Goal: Information Seeking & Learning: Learn about a topic

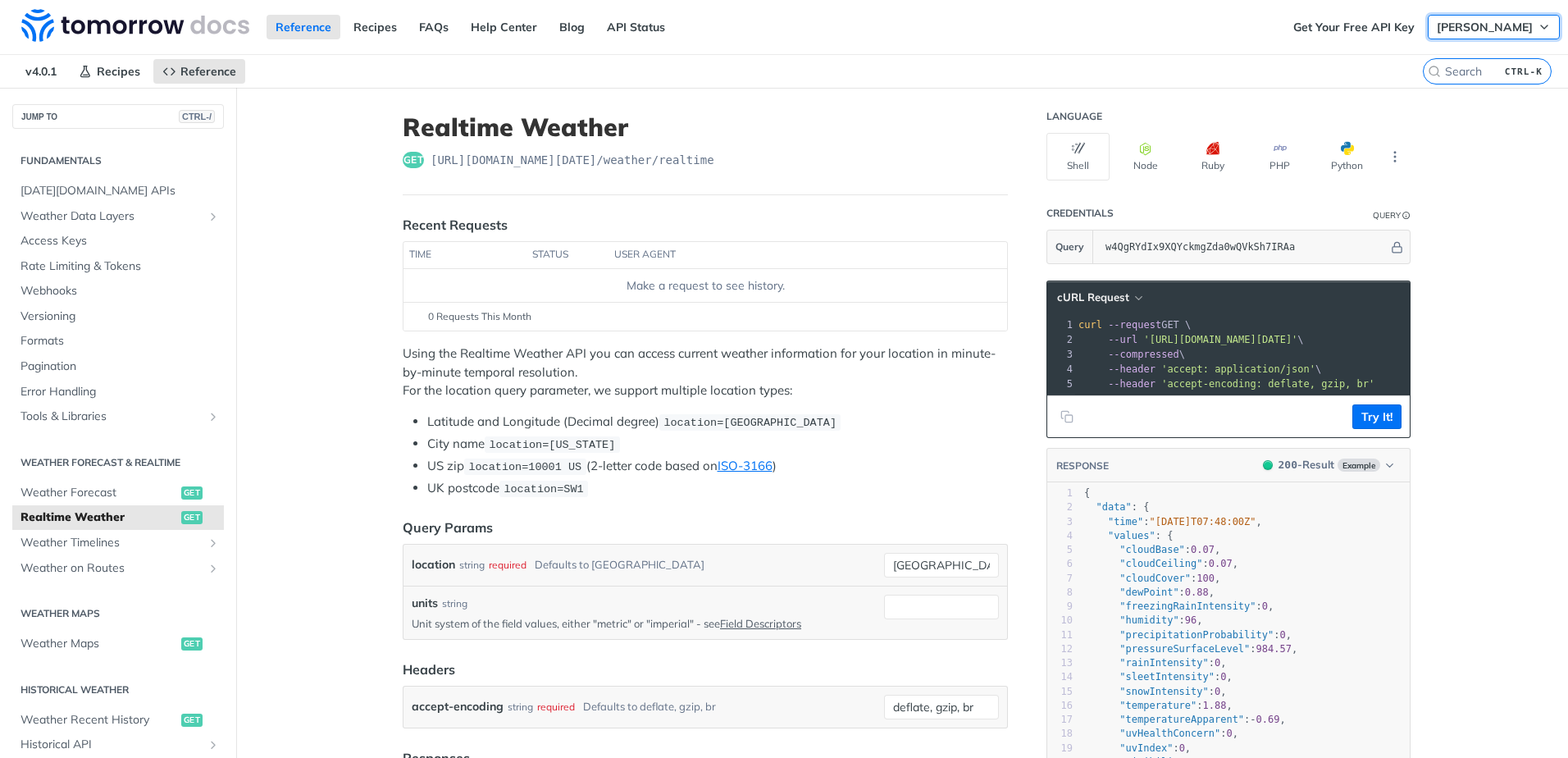
click at [1480, 27] on span "[PERSON_NAME]" at bounding box center [1484, 27] width 96 height 15
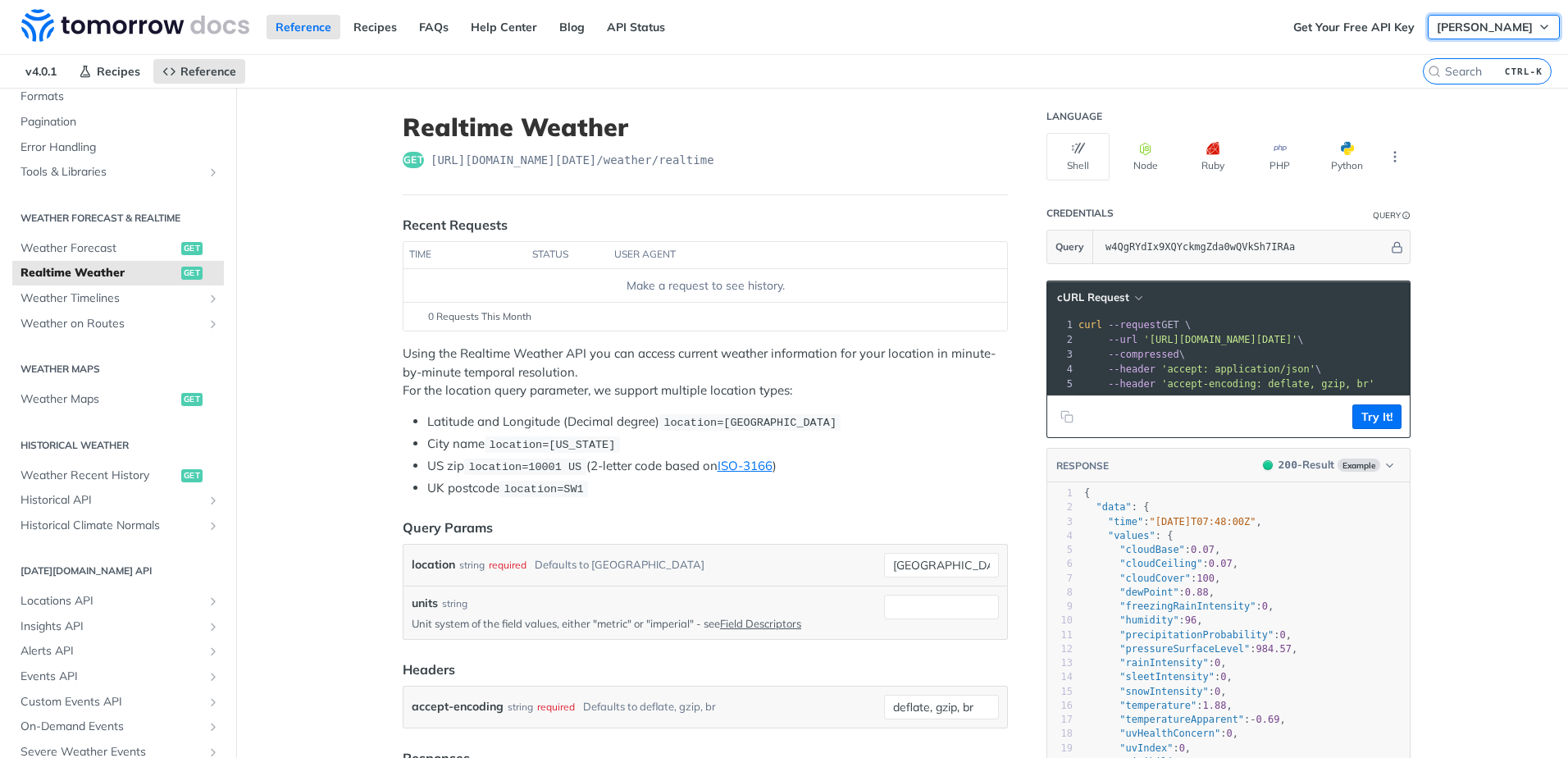
scroll to position [246, 0]
click at [115, 394] on span "Weather Maps" at bounding box center [99, 398] width 156 height 16
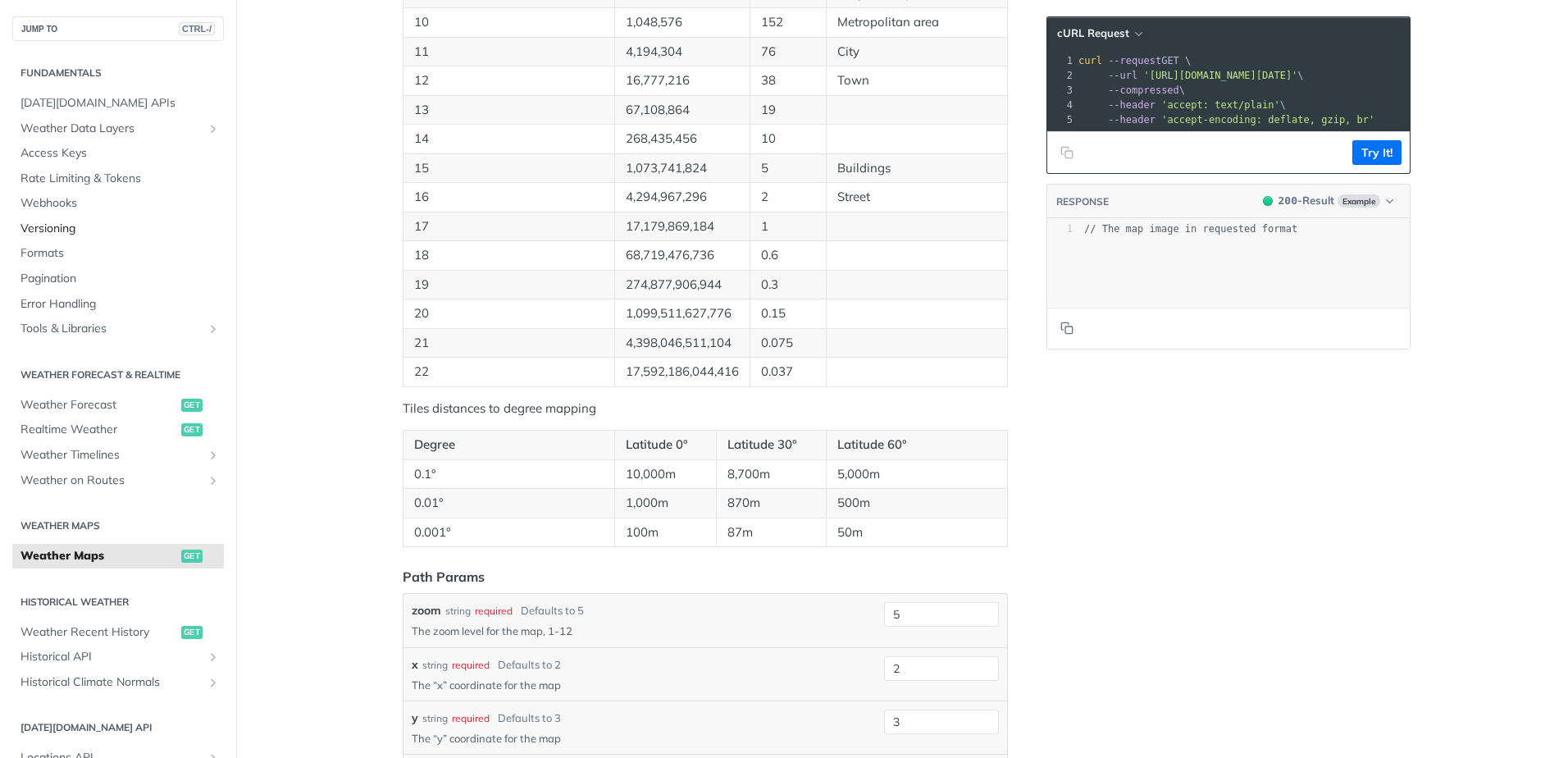
scroll to position [732, 0]
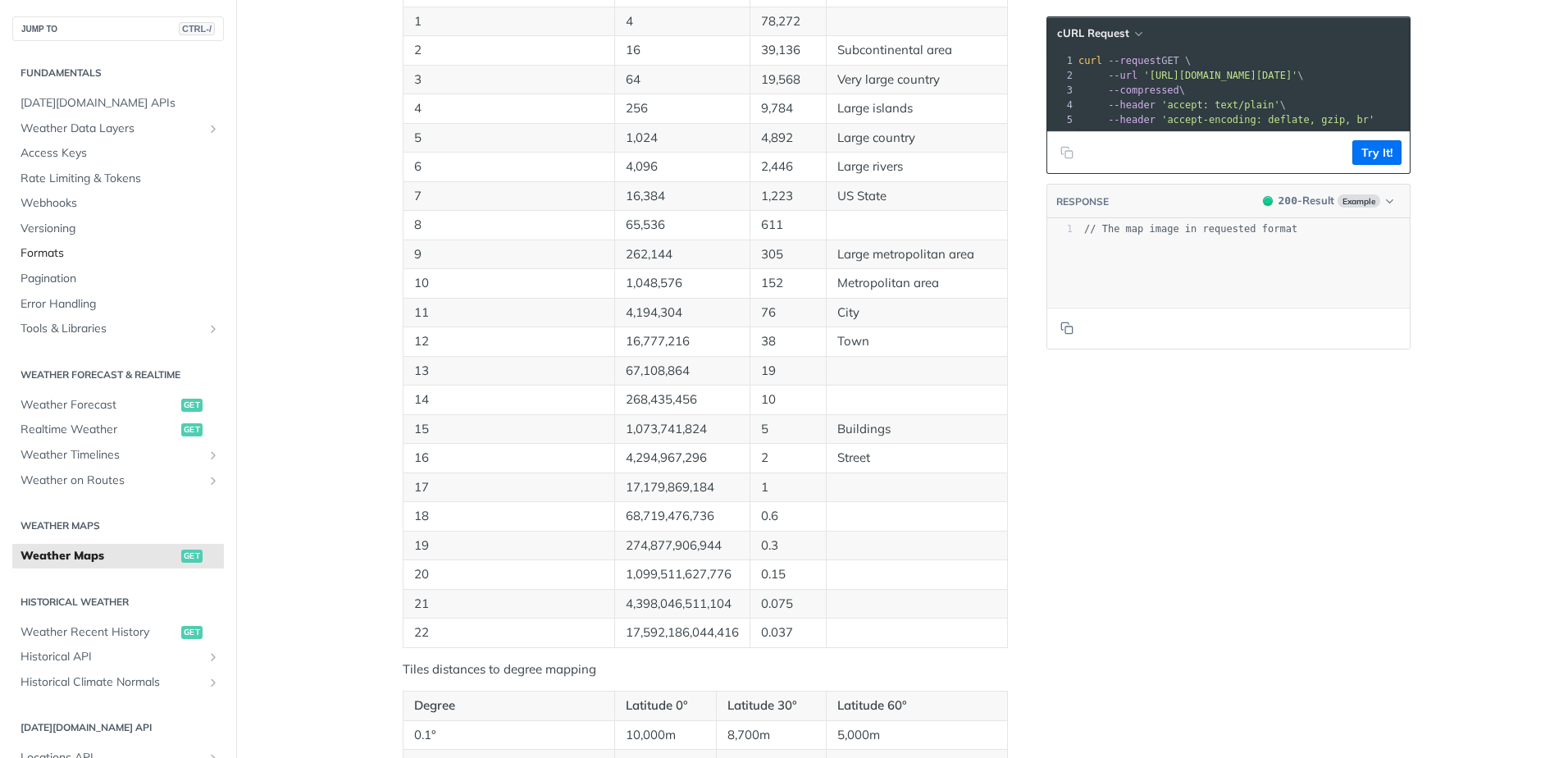
click at [59, 261] on span "Formats" at bounding box center [120, 253] width 199 height 16
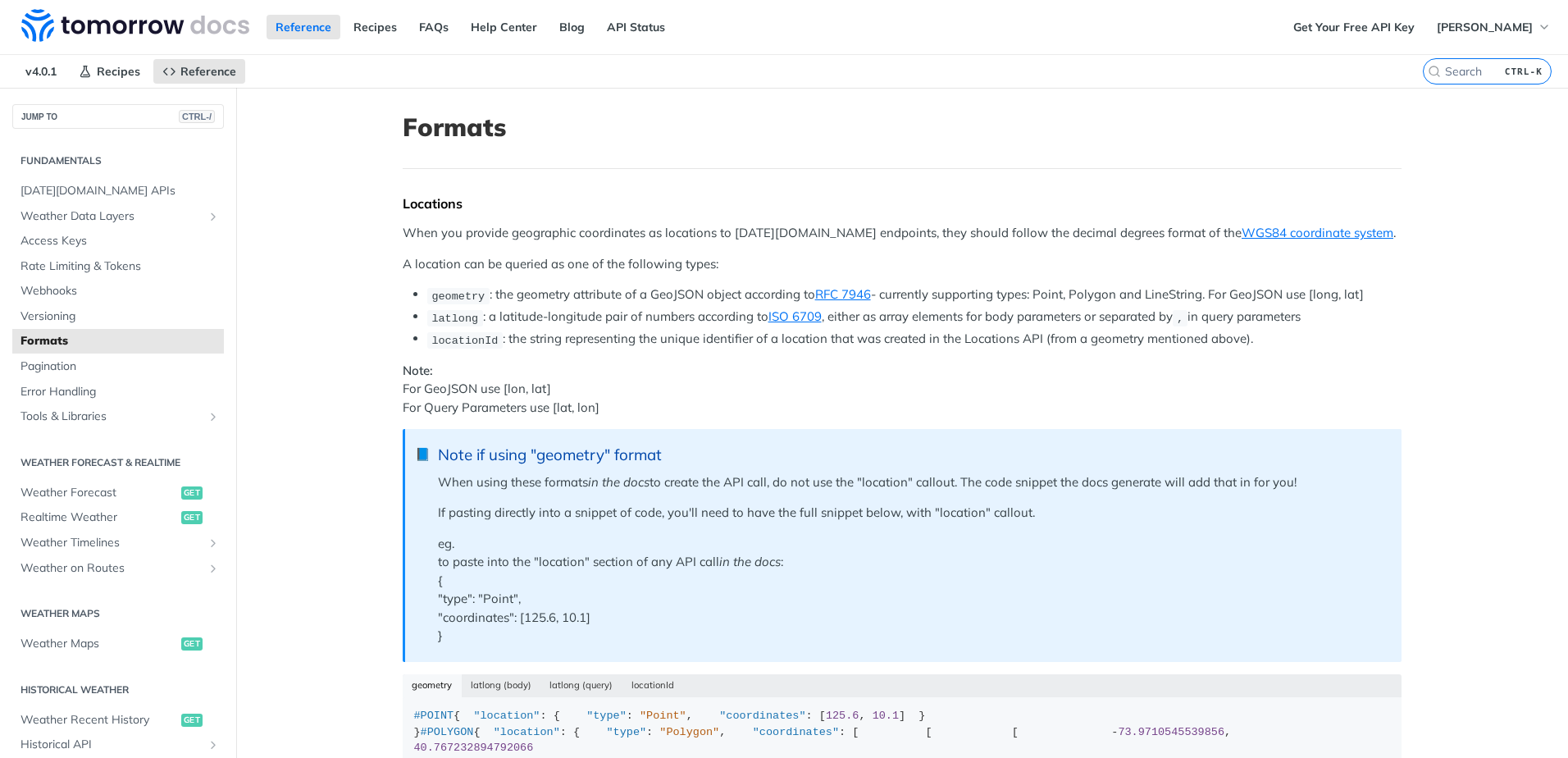
click at [118, 196] on span "[DATE][DOMAIN_NAME] APIs" at bounding box center [120, 191] width 199 height 16
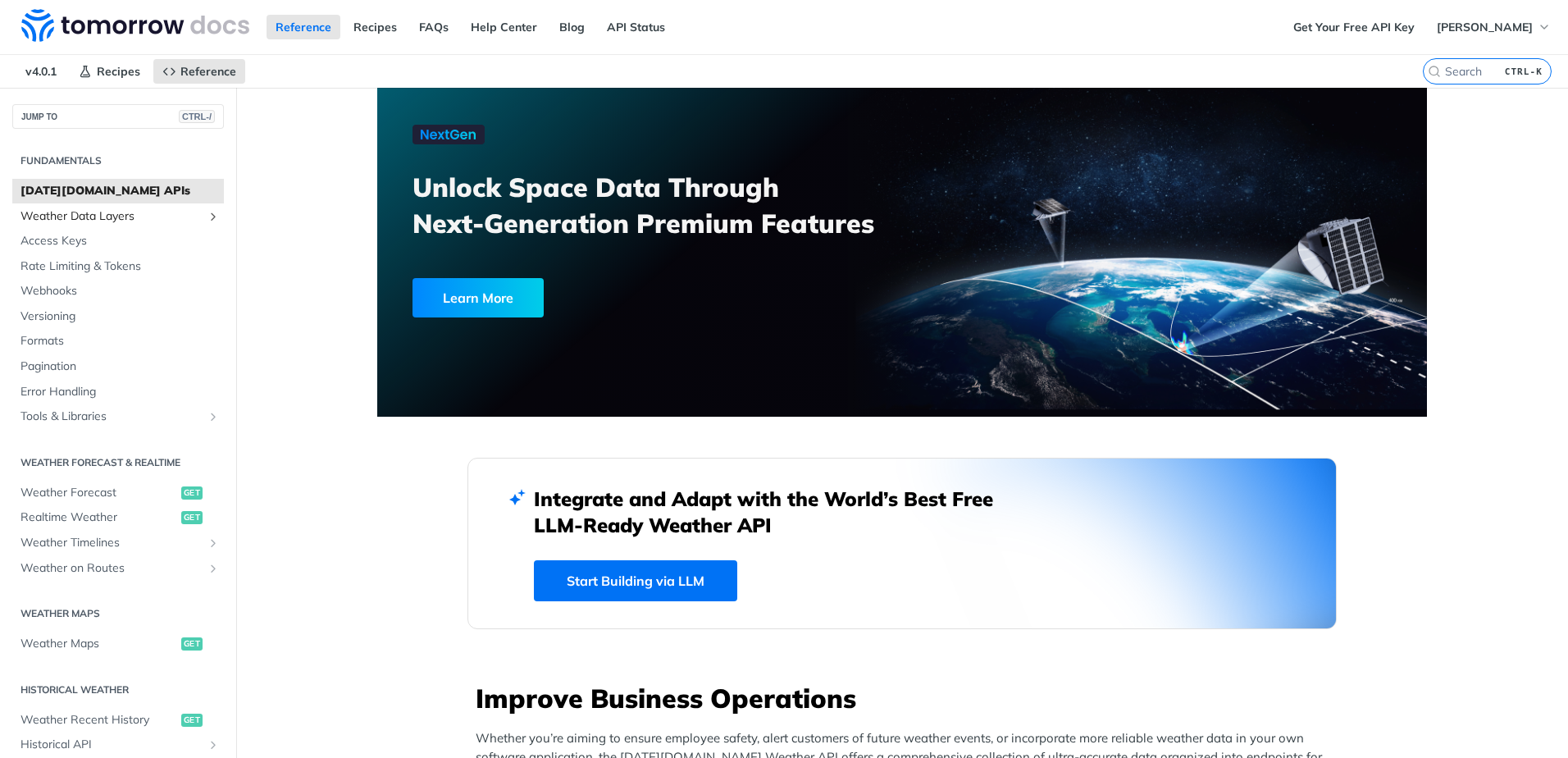
click at [126, 219] on span "Weather Data Layers" at bounding box center [111, 216] width 182 height 16
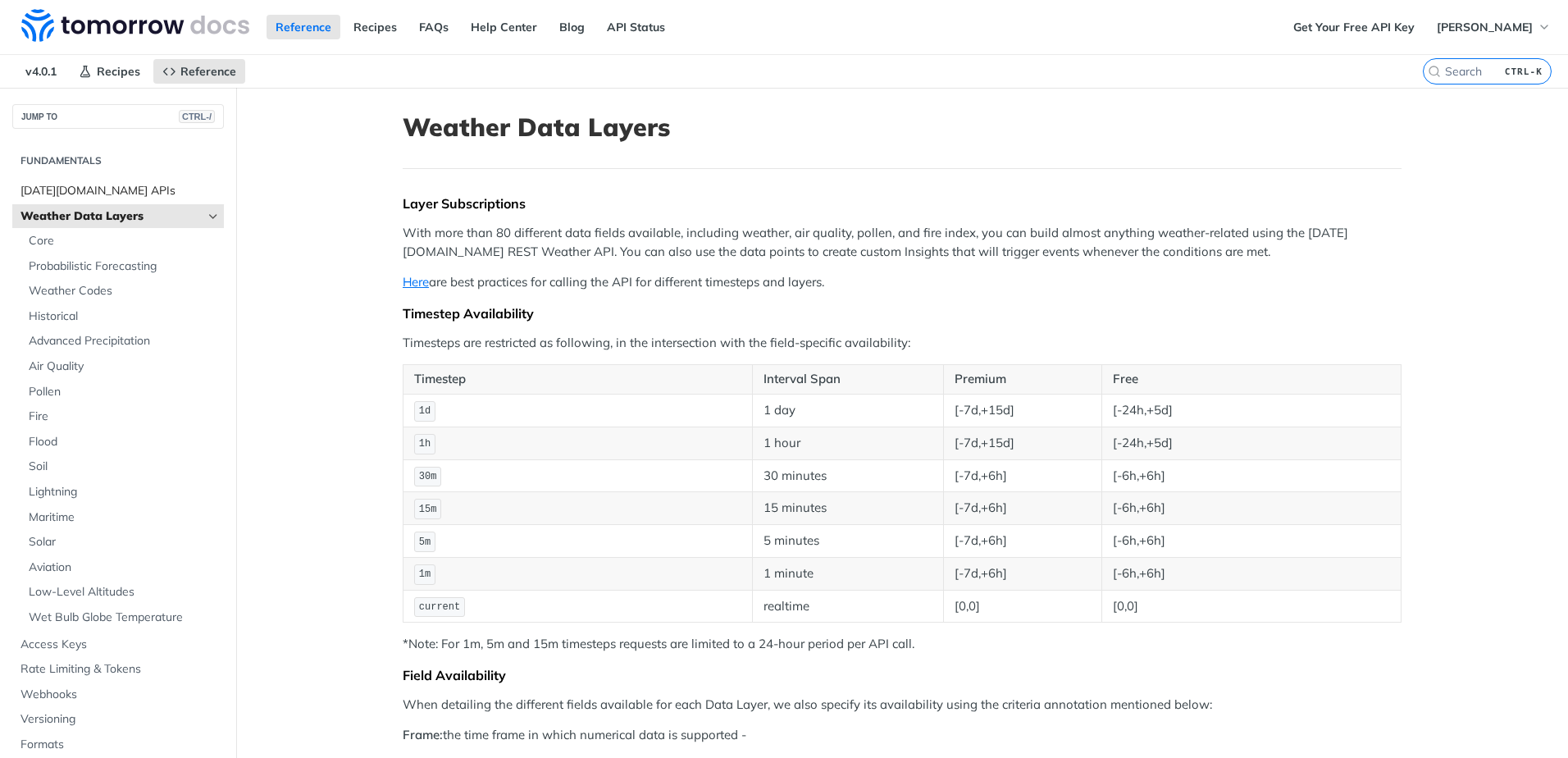
click at [127, 196] on span "[DATE][DOMAIN_NAME] APIs" at bounding box center [120, 191] width 199 height 16
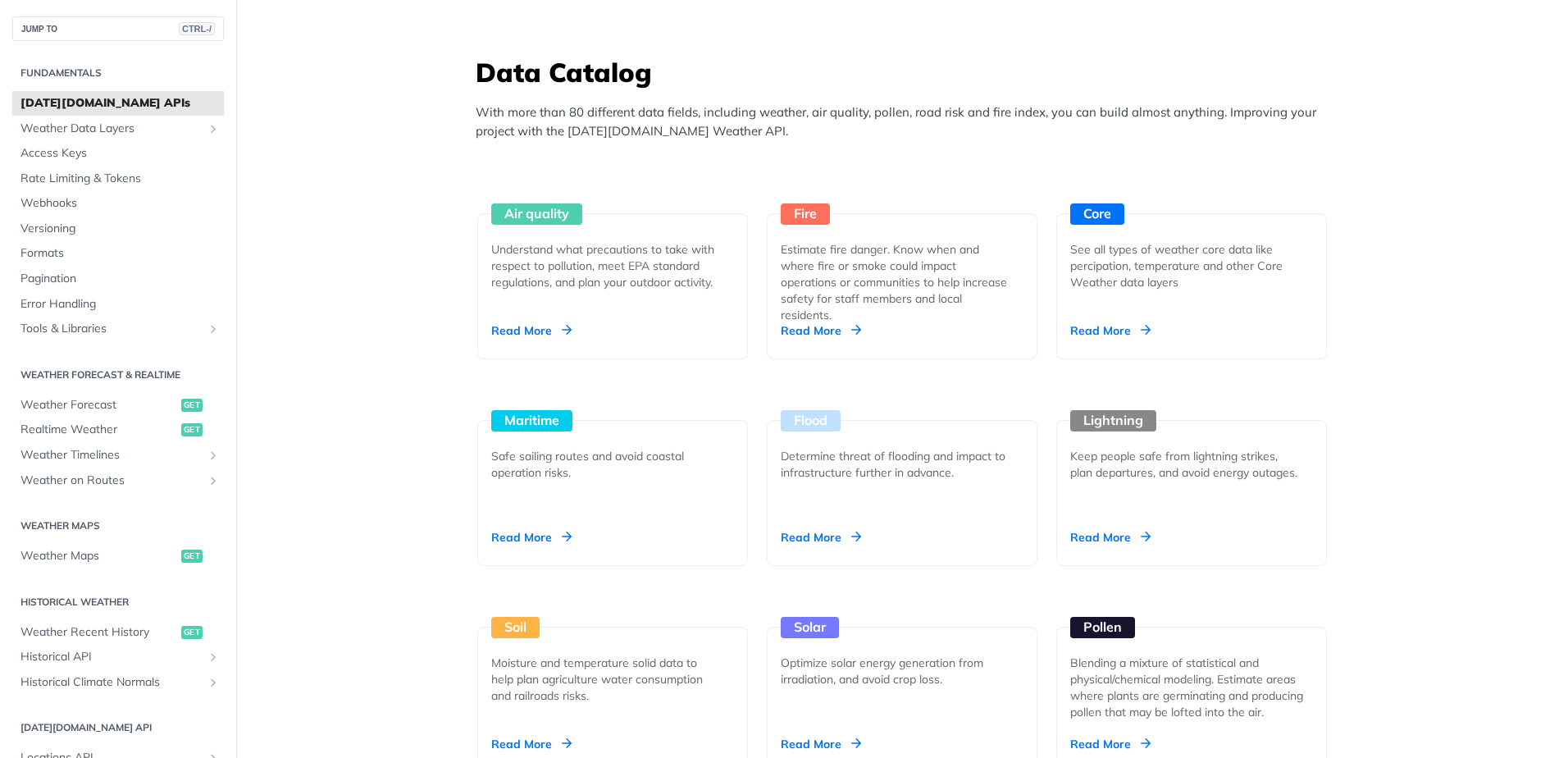
scroll to position [1476, 0]
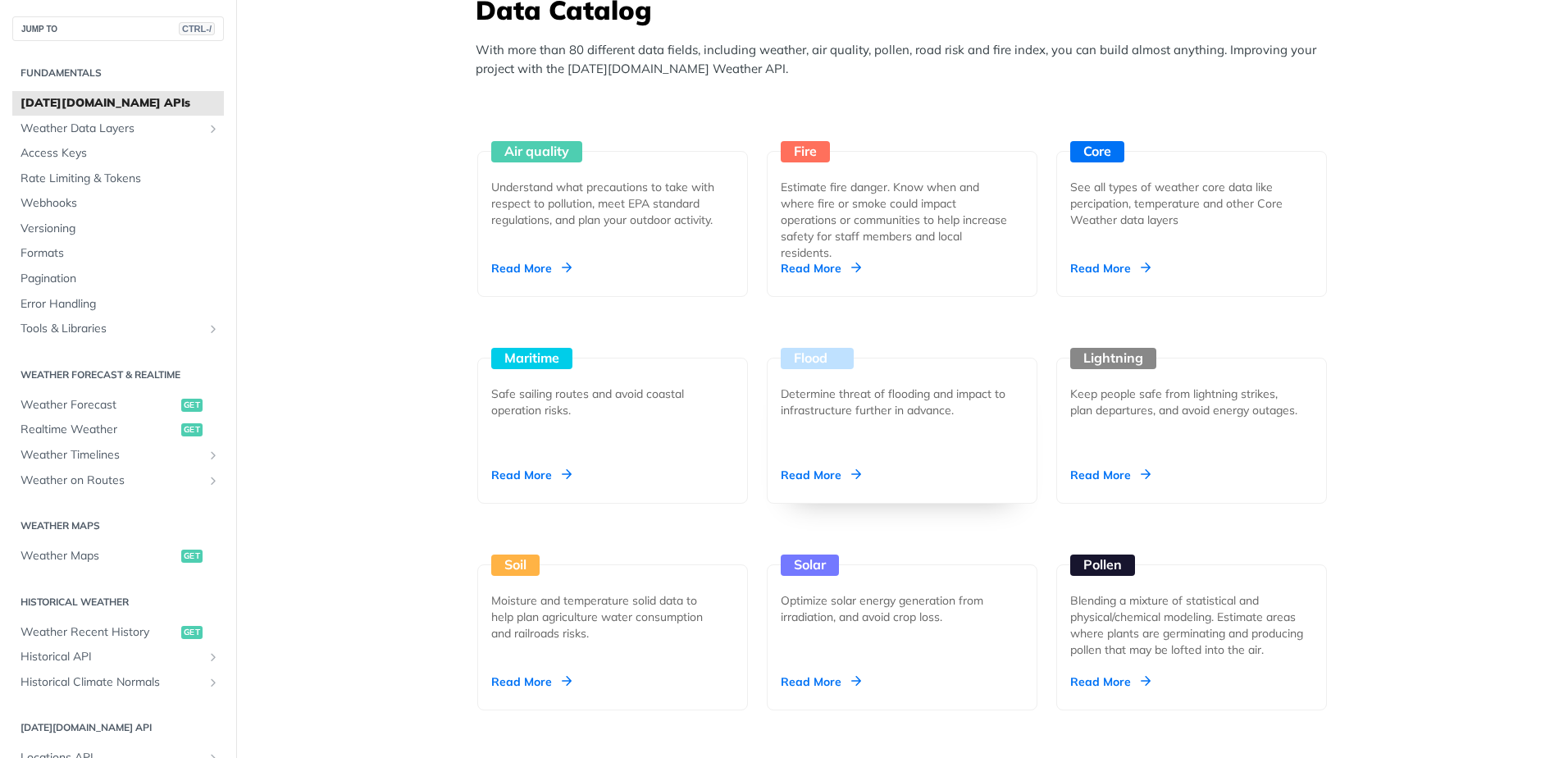
click at [869, 402] on div "Determine threat of flooding and impact to infrastructure further in advance." at bounding box center [895, 402] width 230 height 33
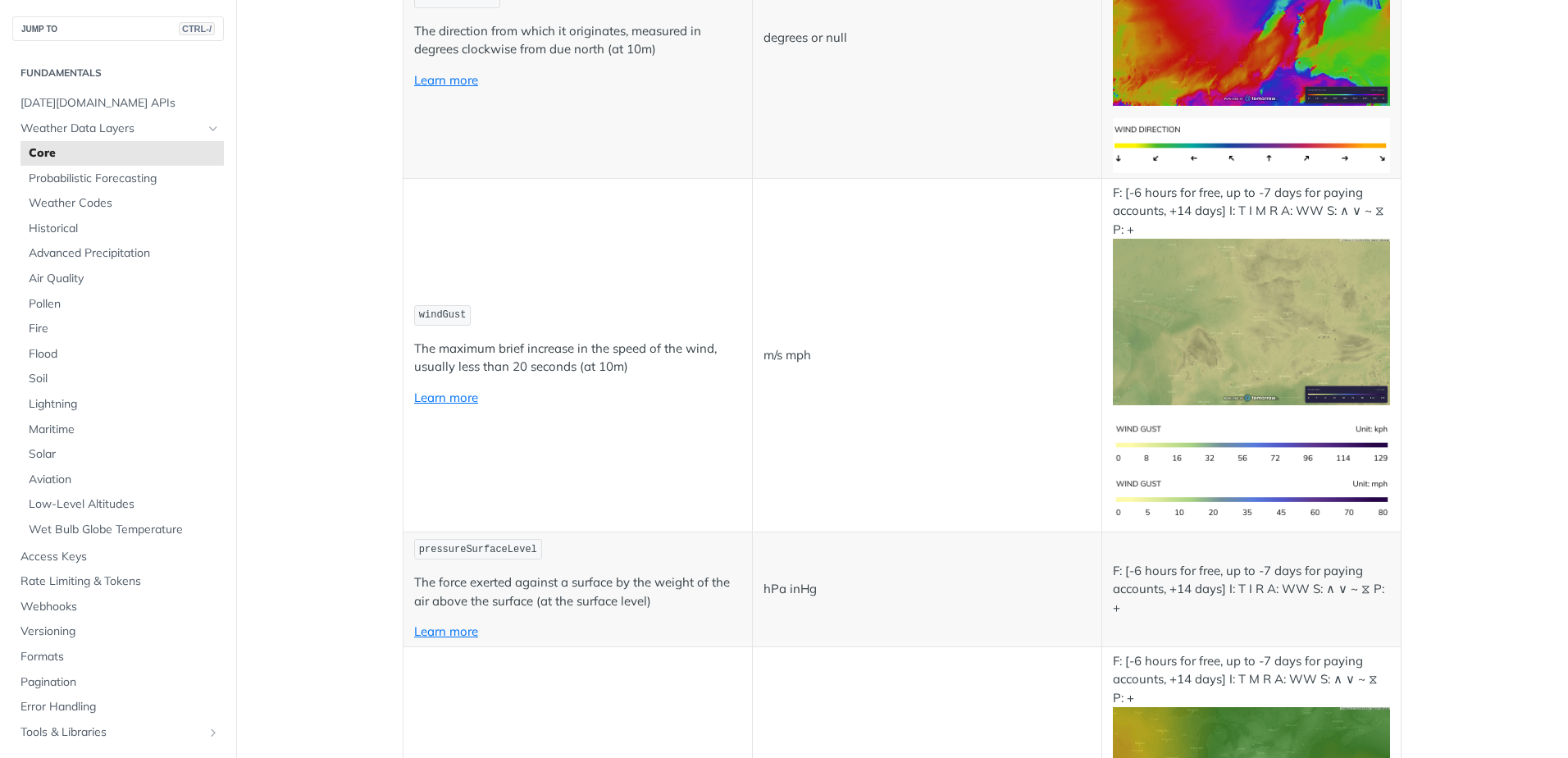
scroll to position [656, 0]
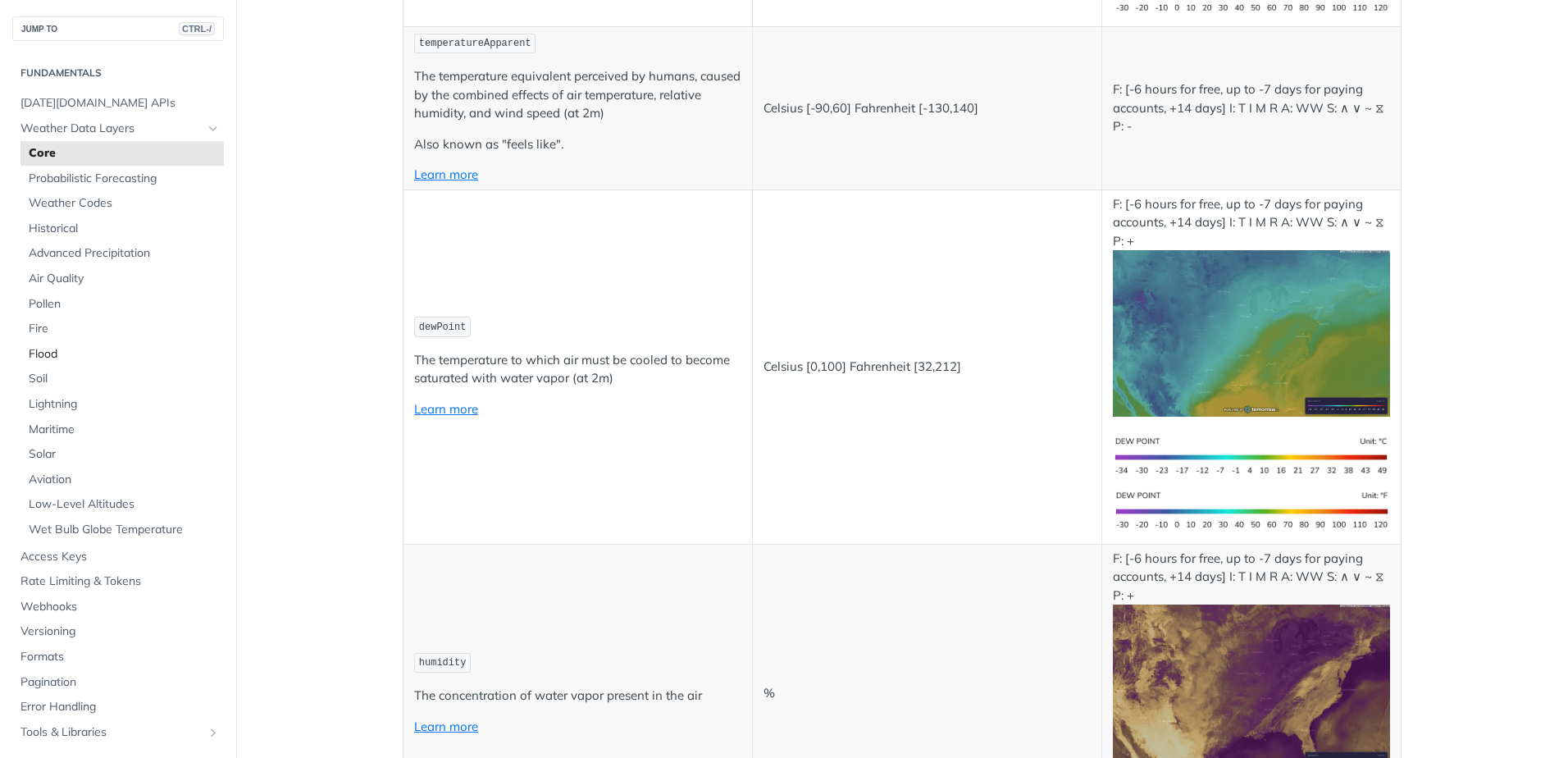
click at [49, 352] on span "Flood" at bounding box center [124, 354] width 191 height 16
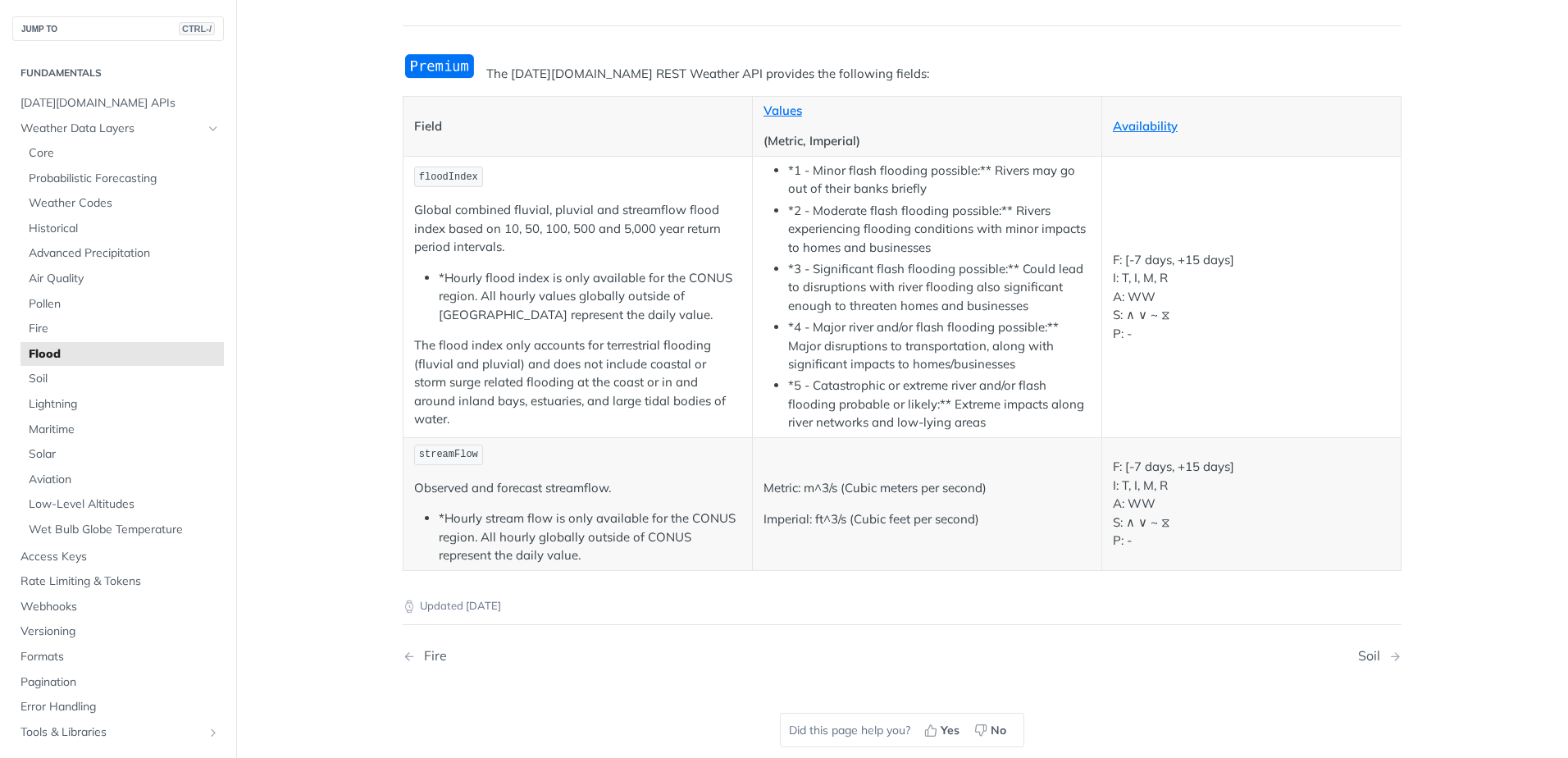
scroll to position [164, 0]
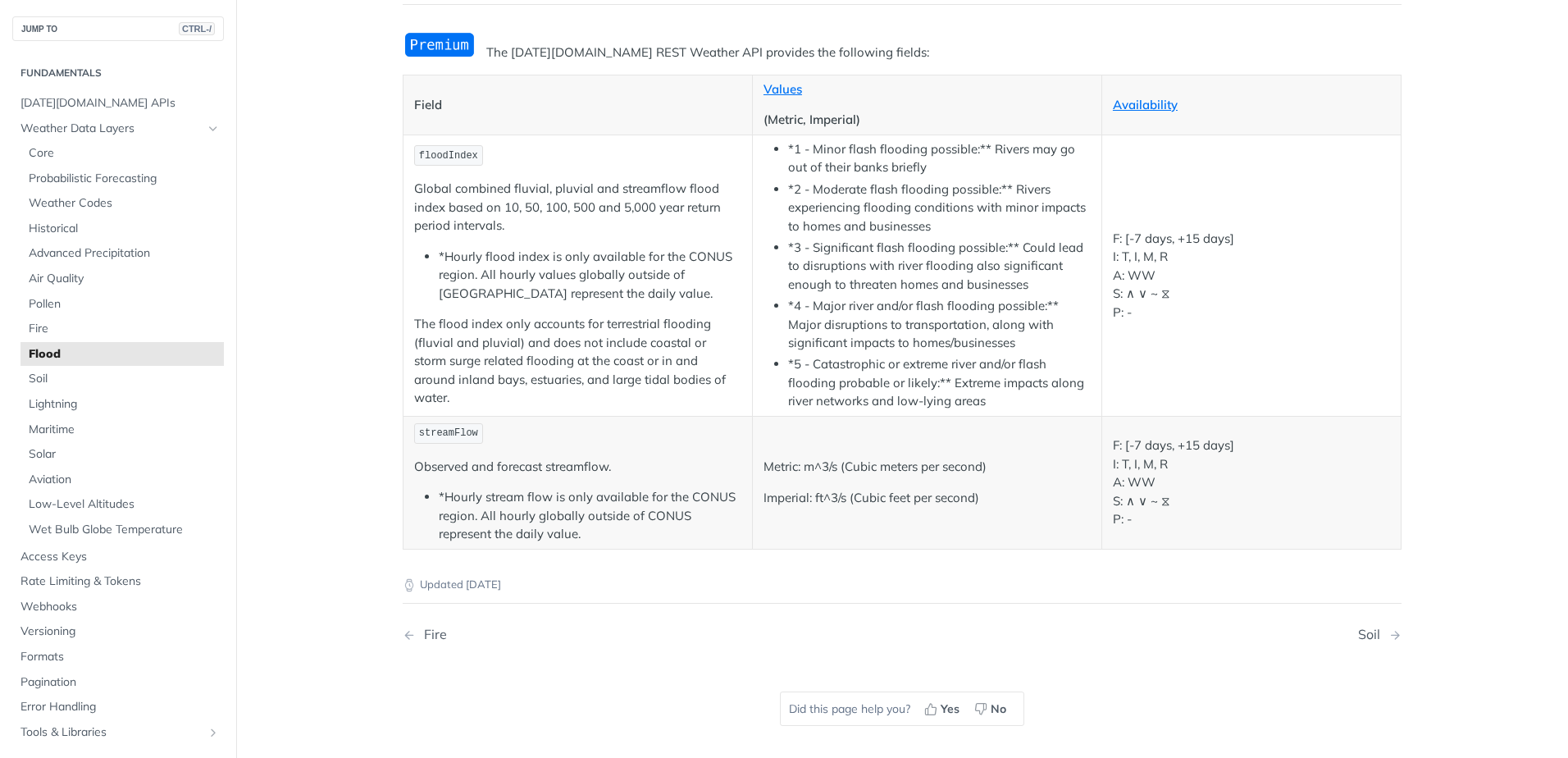
click at [302, 523] on main "JUMP TO CTRL-/ Fundamentals Tomorrow.io APIs Weather Data Layers Core Probabili…" at bounding box center [784, 353] width 1568 height 859
